Goal: Task Accomplishment & Management: Manage account settings

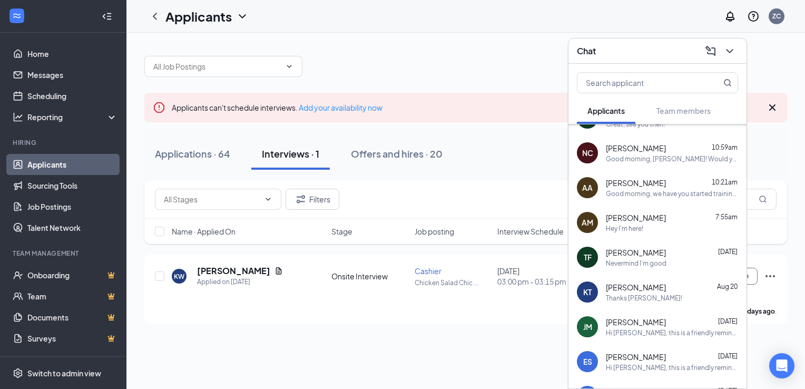
scroll to position [62, 0]
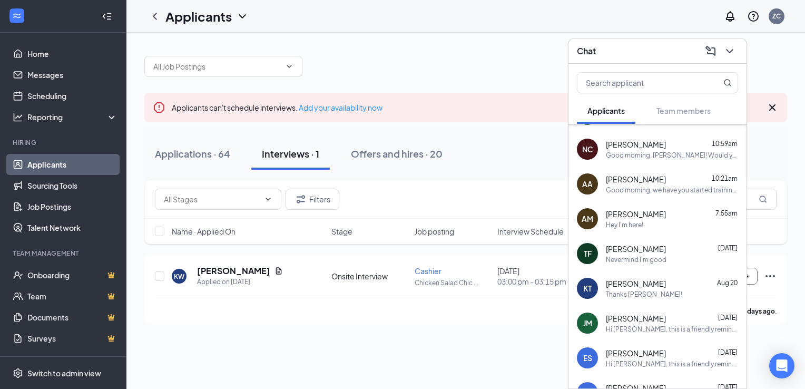
click at [660, 247] on div "Thomas Field Aug 22" at bounding box center [672, 248] width 132 height 11
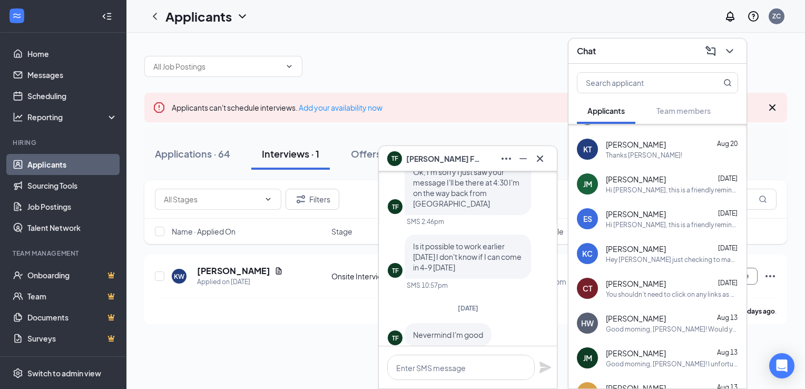
scroll to position [-18, 0]
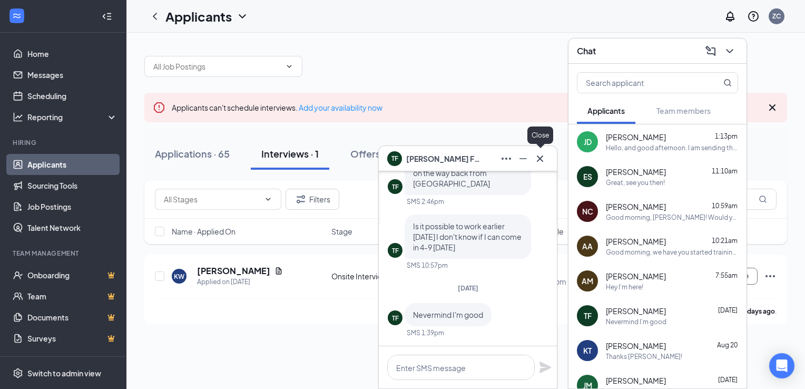
click at [540, 157] on icon "Cross" at bounding box center [540, 158] width 13 height 13
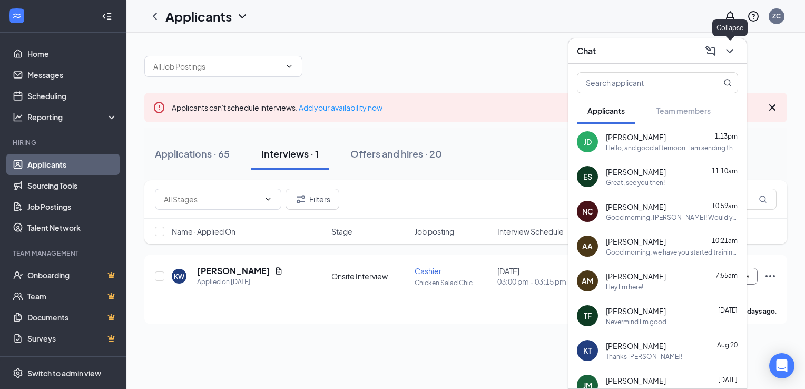
click at [733, 50] on icon "ChevronDown" at bounding box center [729, 51] width 13 height 13
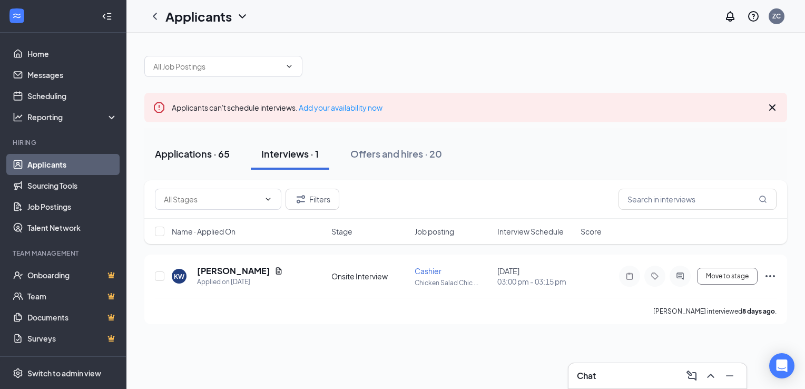
click at [217, 156] on div "Applications · 65" at bounding box center [192, 153] width 75 height 13
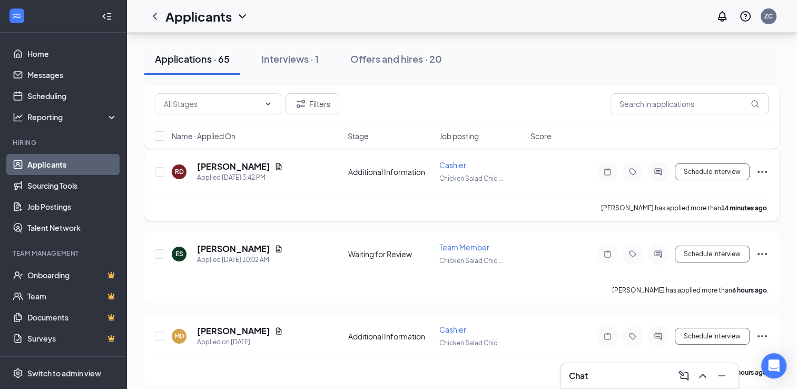
scroll to position [106, 0]
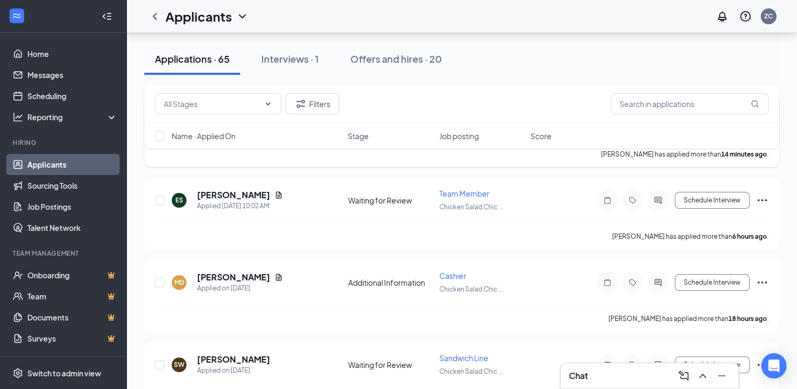
click at [328, 276] on div "MD [PERSON_NAME] Applied on [DATE]" at bounding box center [257, 282] width 170 height 22
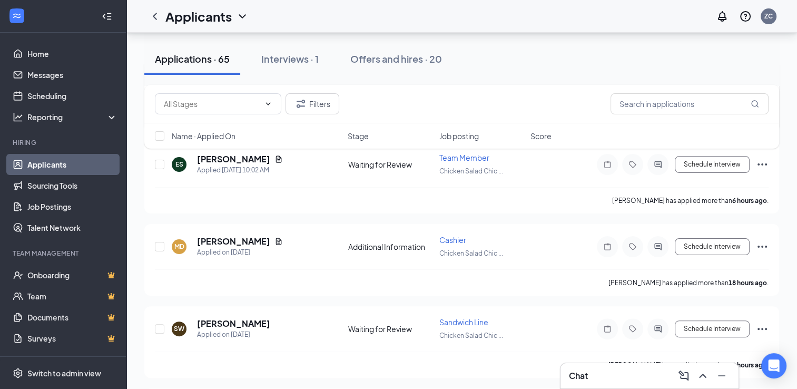
scroll to position [197, 0]
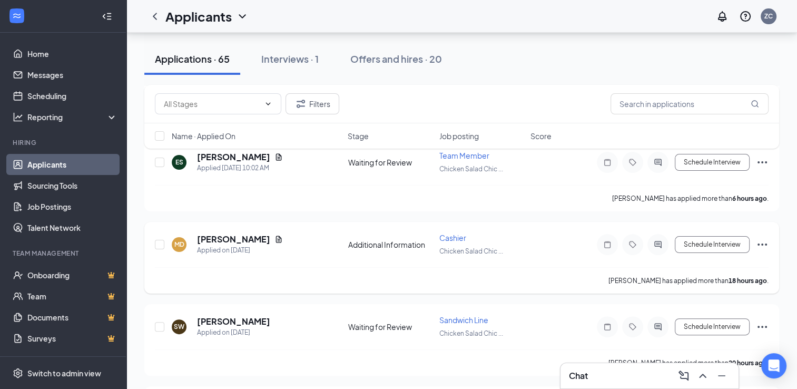
drag, startPoint x: 328, startPoint y: 276, endPoint x: 345, endPoint y: 268, distance: 18.4
click at [345, 268] on div "[PERSON_NAME] has applied more than 18 hours ago ." at bounding box center [462, 280] width 614 height 26
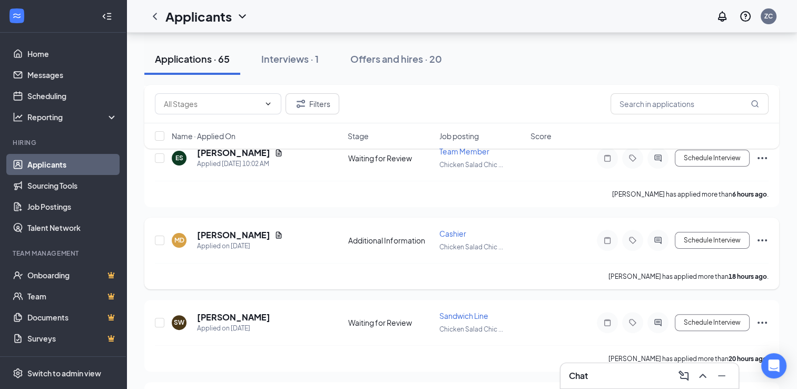
scroll to position [177, 0]
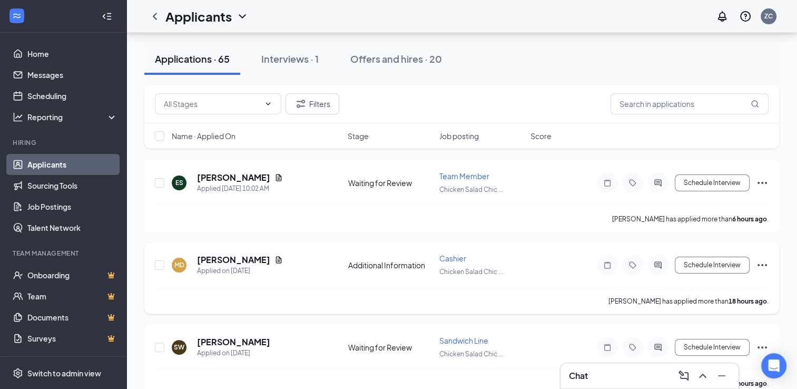
click at [345, 266] on div "MD [PERSON_NAME] Applied on [DATE] Additional Information Cashier Chicken Salad…" at bounding box center [462, 270] width 614 height 35
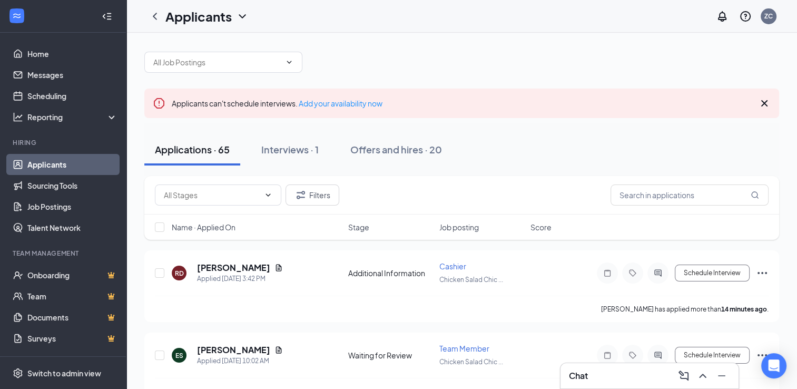
scroll to position [0, 0]
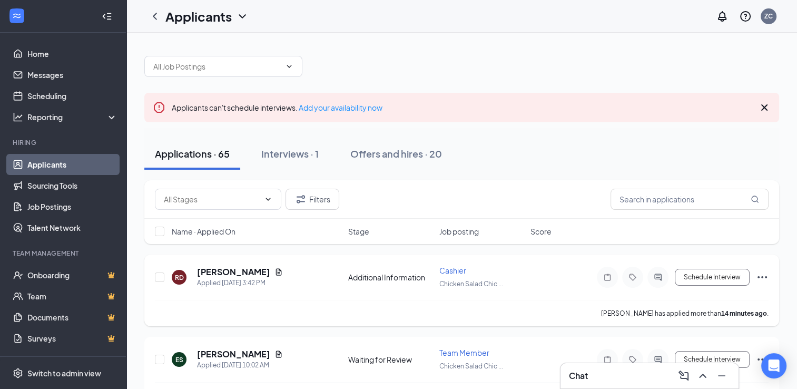
click at [350, 266] on div "RD [PERSON_NAME] Applied [DATE] 3:42 PM Additional Information Cashier Chicken …" at bounding box center [462, 282] width 614 height 35
click at [463, 136] on div "Applications · 65 Interviews · 1 Offers and hires · 20" at bounding box center [461, 154] width 635 height 53
